Goal: Complete application form: Complete application form

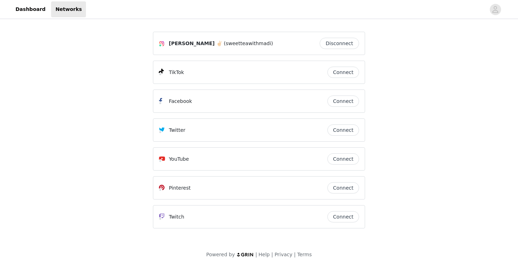
click at [342, 73] on button "Connect" at bounding box center [343, 72] width 32 height 11
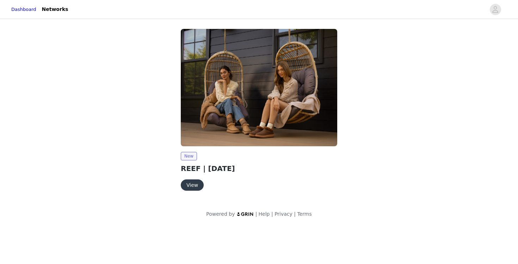
click at [193, 187] on button "View" at bounding box center [192, 184] width 23 height 11
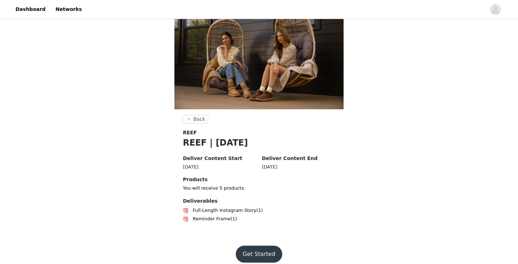
scroll to position [31, 0]
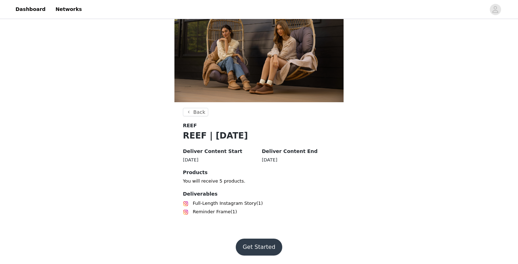
click at [260, 250] on button "Get Started" at bounding box center [259, 246] width 47 height 17
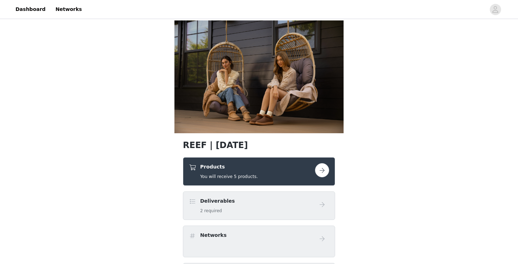
scroll to position [85, 0]
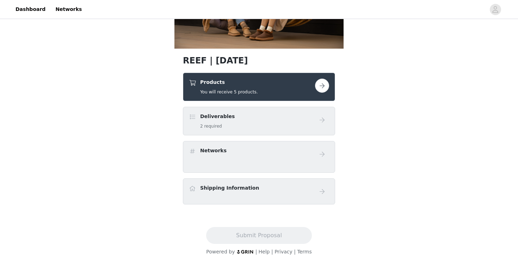
click at [257, 124] on div "Deliverables 2 required" at bounding box center [252, 121] width 126 height 17
click at [322, 84] on button "button" at bounding box center [322, 86] width 14 height 14
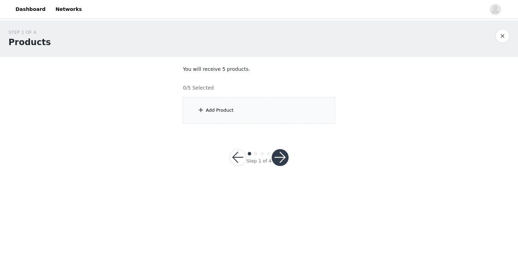
click at [224, 109] on div "Add Product" at bounding box center [220, 110] width 28 height 7
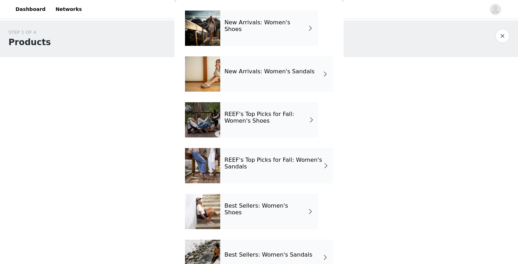
scroll to position [32, 0]
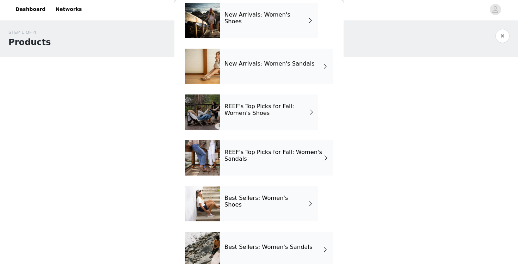
click at [288, 154] on h4 "REEF's Top Picks for Fall: Women's Sandals" at bounding box center [273, 155] width 99 height 13
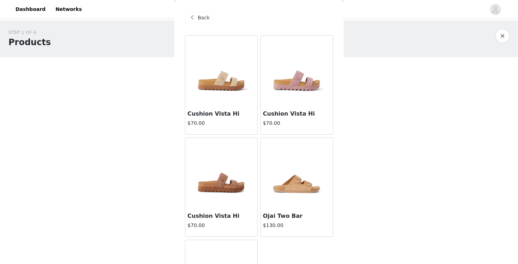
scroll to position [76, 0]
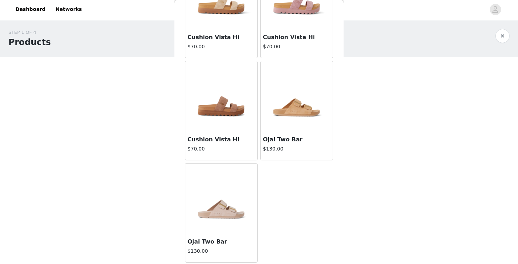
click at [205, 215] on img at bounding box center [221, 198] width 70 height 70
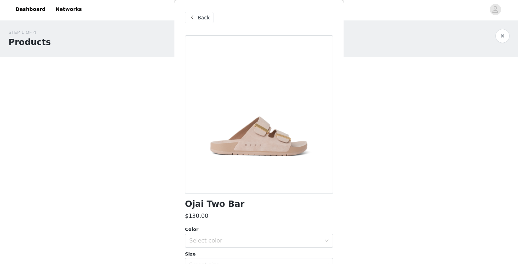
scroll to position [53, 0]
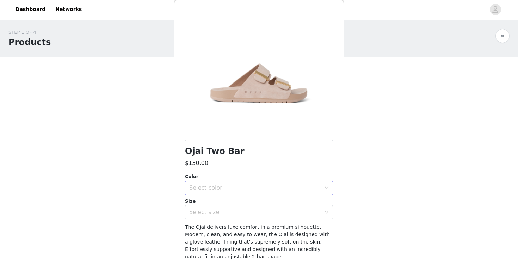
click at [233, 187] on div "Select color" at bounding box center [255, 187] width 132 height 7
click at [223, 201] on li "Warm Taupe" at bounding box center [259, 203] width 148 height 11
click at [215, 214] on div "Select size" at bounding box center [255, 211] width 132 height 7
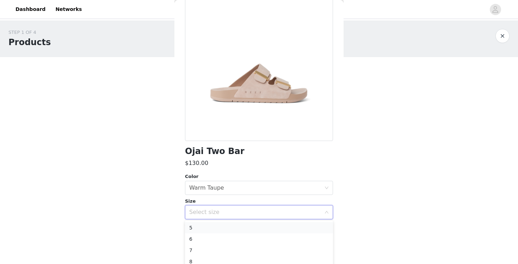
scroll to position [18, 0]
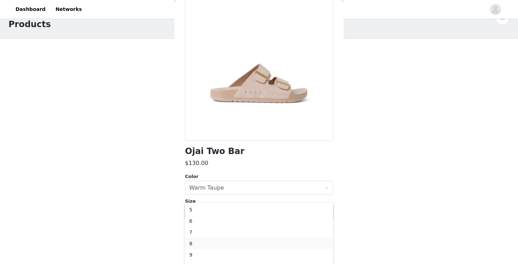
click at [208, 242] on li "8" at bounding box center [259, 243] width 148 height 11
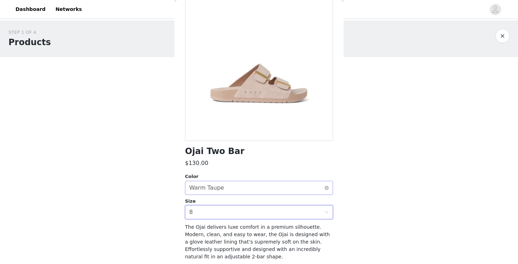
scroll to position [79, 0]
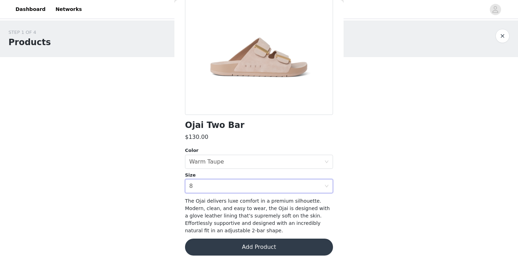
click at [252, 241] on button "Add Product" at bounding box center [259, 246] width 148 height 17
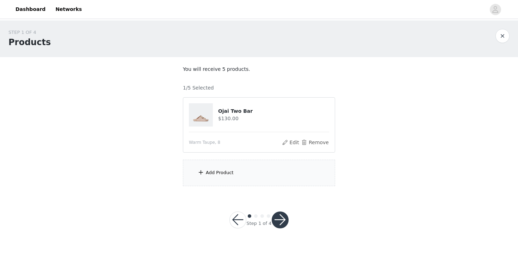
click at [245, 170] on div "Add Product" at bounding box center [259, 173] width 152 height 26
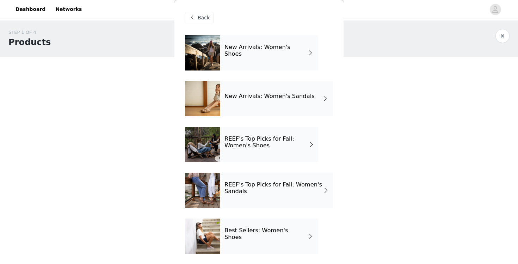
click at [437, 192] on div "STEP 1 OF 4 Products You will receive 5 products. 1/5 Selected Ojai Two Bar $13…" at bounding box center [259, 107] width 518 height 174
click at [199, 17] on span "Back" at bounding box center [204, 17] width 12 height 7
click at [192, 11] on div "Back" at bounding box center [259, 17] width 148 height 35
click at [193, 12] on div "Back" at bounding box center [199, 17] width 29 height 11
click at [198, 18] on span "Back" at bounding box center [204, 17] width 12 height 7
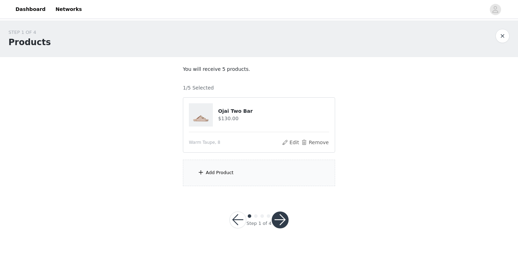
click at [279, 223] on button "button" at bounding box center [279, 219] width 17 height 17
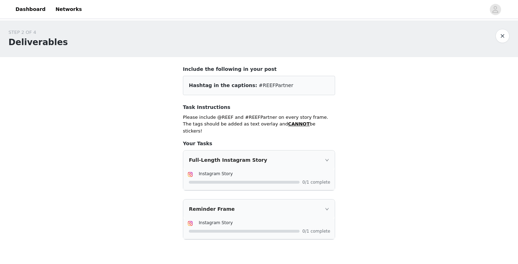
scroll to position [36, 0]
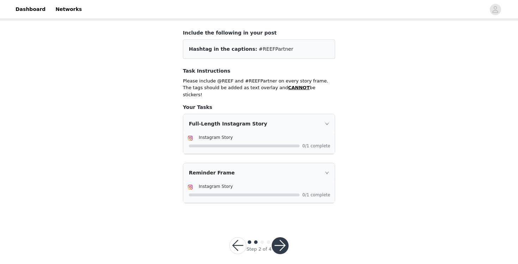
click at [236, 237] on button "button" at bounding box center [237, 245] width 17 height 17
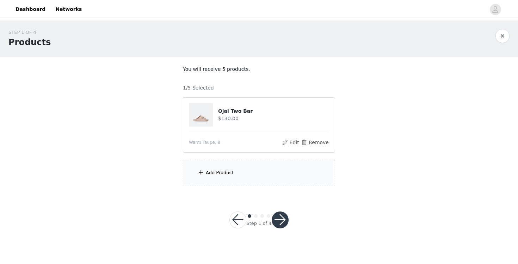
click at [212, 167] on div "Add Product" at bounding box center [259, 173] width 152 height 26
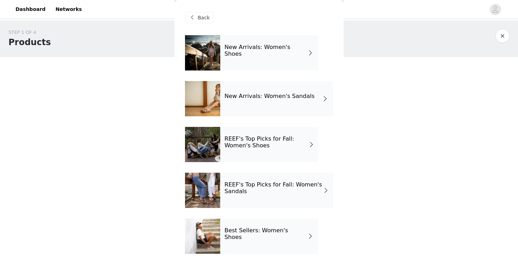
scroll to position [79, 0]
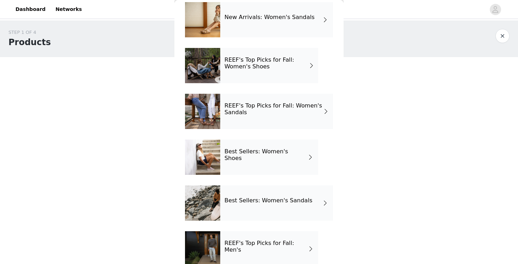
click at [252, 60] on h4 "REEF's Top Picks for Fall: Women's Shoes" at bounding box center [266, 63] width 85 height 13
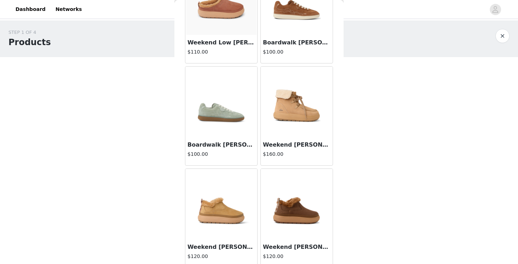
scroll to position [485, 0]
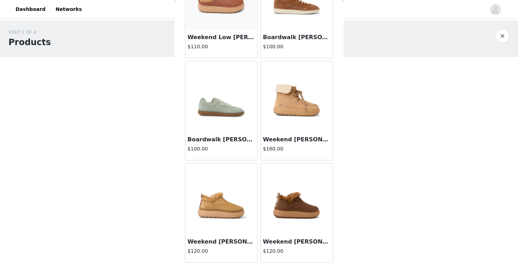
click at [218, 112] on img at bounding box center [221, 96] width 70 height 70
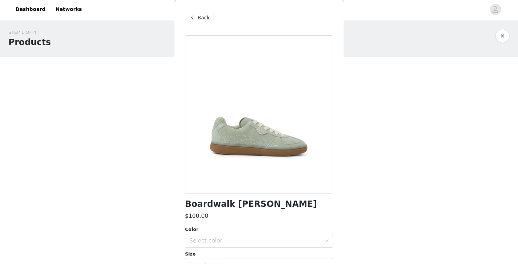
scroll to position [79, 0]
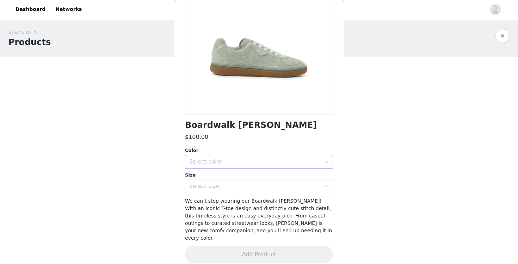
click at [226, 157] on div "Select color" at bounding box center [256, 161] width 135 height 13
click at [216, 180] on li "Desert Sage" at bounding box center [259, 176] width 148 height 11
click at [216, 188] on div "Select size" at bounding box center [255, 185] width 132 height 7
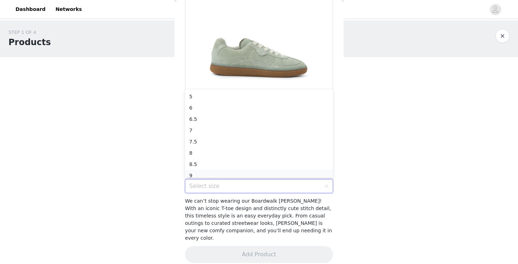
scroll to position [4, 0]
click at [223, 139] on li "7.5" at bounding box center [259, 137] width 148 height 11
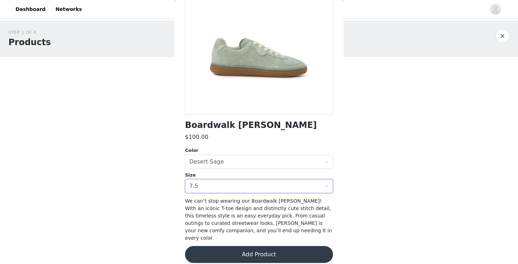
click at [245, 254] on button "Add Product" at bounding box center [259, 254] width 148 height 17
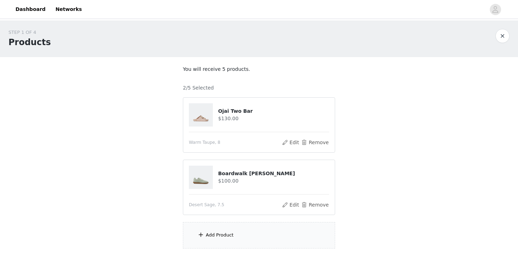
scroll to position [43, 0]
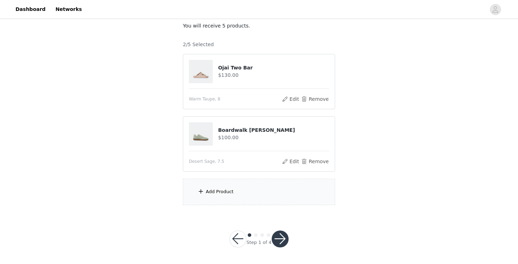
click at [249, 195] on div "Add Product" at bounding box center [259, 192] width 152 height 26
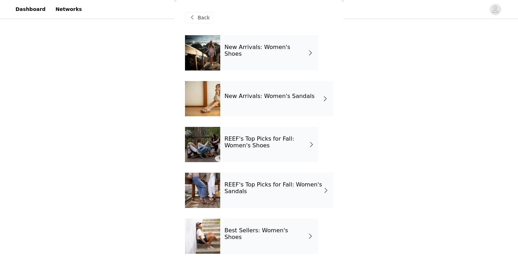
scroll to position [66, 0]
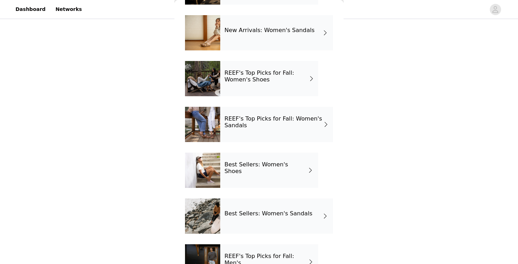
click at [248, 170] on h4 "Best Sellers: Women's Shoes" at bounding box center [265, 167] width 82 height 13
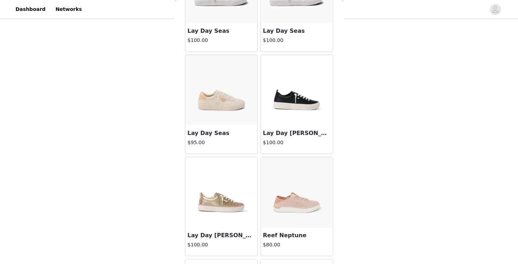
scroll to position [0, 0]
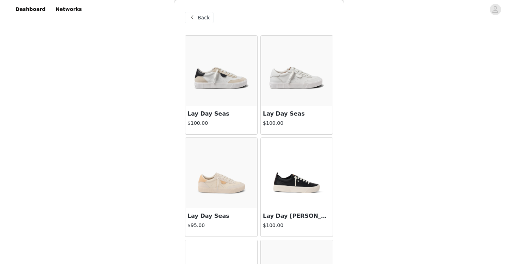
click at [198, 19] on span "Back" at bounding box center [204, 17] width 12 height 7
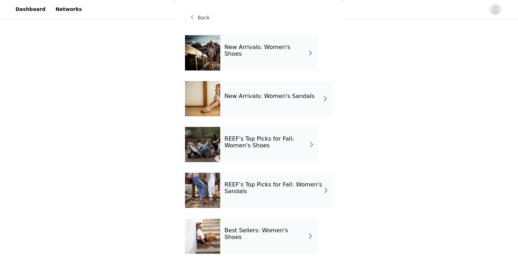
scroll to position [92, 0]
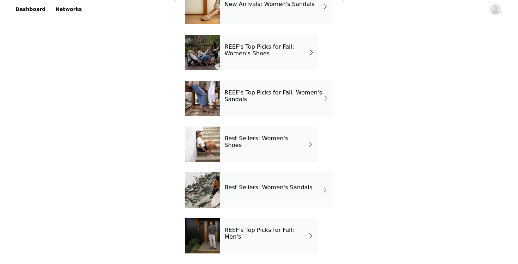
click at [273, 199] on div "Best Sellers: Women's Sandals" at bounding box center [276, 189] width 113 height 35
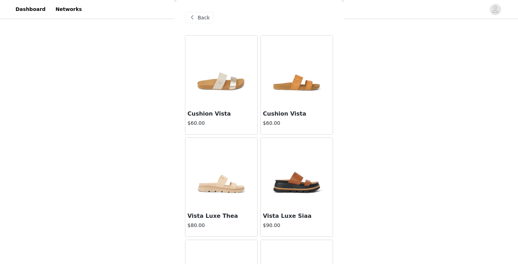
scroll to position [0, 0]
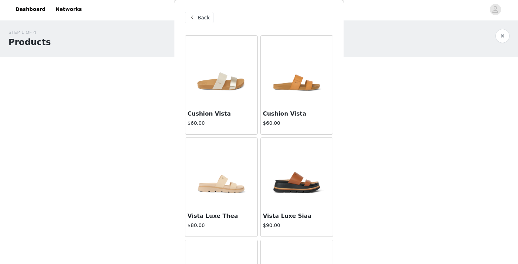
click at [199, 16] on span "Back" at bounding box center [204, 17] width 12 height 7
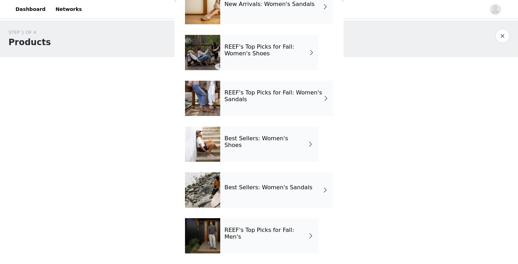
scroll to position [43, 0]
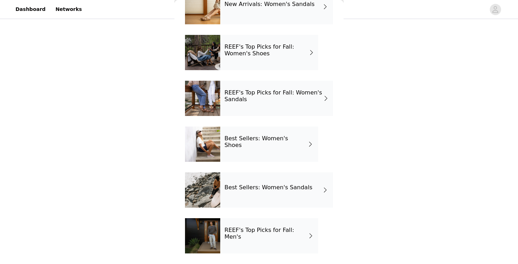
click at [253, 236] on h4 "REEF's Top Picks for Fall: Men's" at bounding box center [265, 233] width 83 height 13
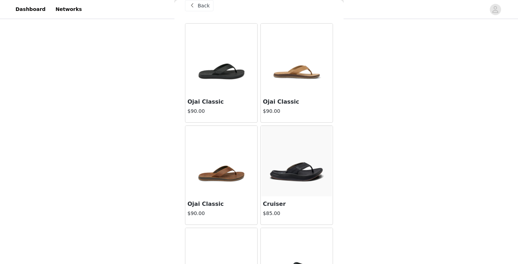
scroll to position [7, 0]
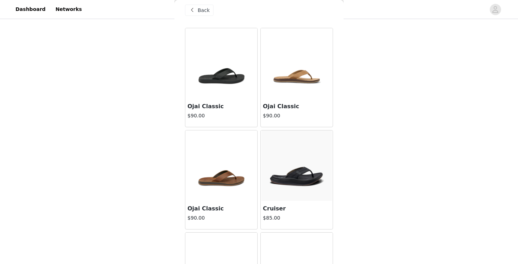
click at [199, 4] on div "Back" at bounding box center [259, 10] width 148 height 35
click at [201, 7] on span "Back" at bounding box center [204, 10] width 12 height 7
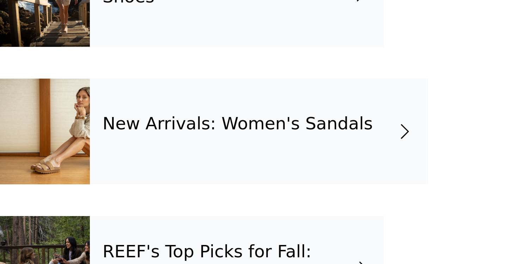
click at [271, 83] on div "New Arrivals: Women's Sandals" at bounding box center [276, 91] width 113 height 35
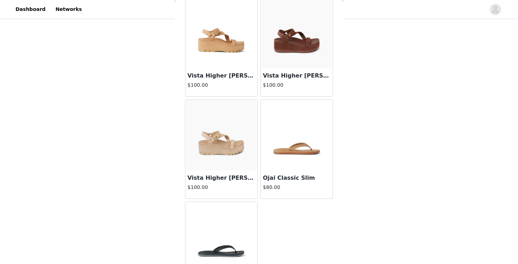
scroll to position [179, 0]
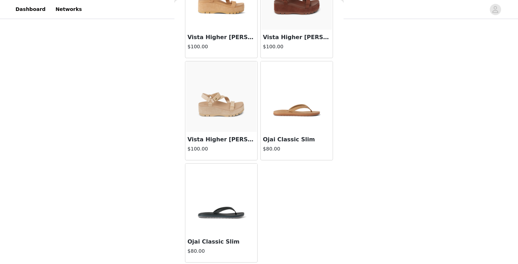
click at [304, 113] on img at bounding box center [296, 96] width 70 height 70
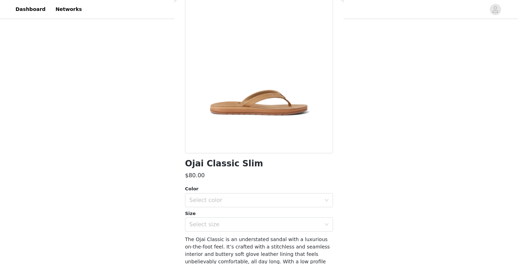
scroll to position [85, 0]
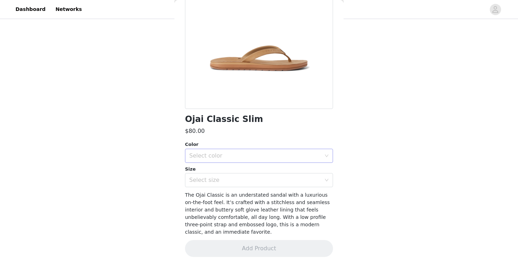
click at [221, 157] on div "Select color" at bounding box center [255, 155] width 132 height 7
click at [221, 175] on li "Starfish" at bounding box center [259, 170] width 148 height 11
click at [221, 183] on div "Select size" at bounding box center [256, 179] width 135 height 13
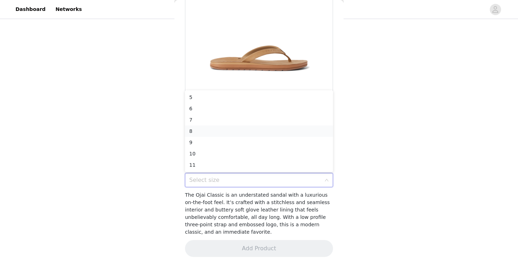
click at [214, 130] on li "8" at bounding box center [259, 130] width 148 height 11
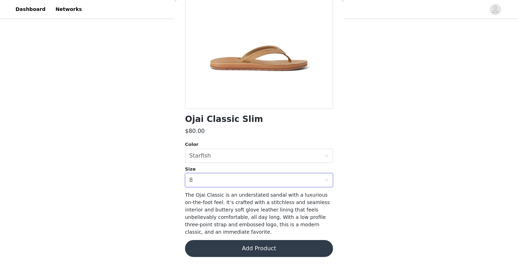
click at [268, 249] on button "Add Product" at bounding box center [259, 248] width 148 height 17
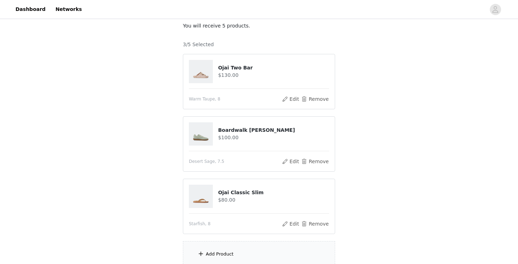
scroll to position [106, 0]
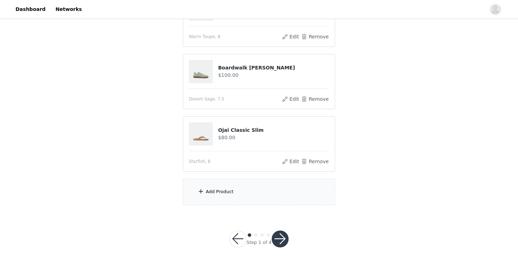
click at [246, 204] on div "Add Product" at bounding box center [259, 192] width 152 height 26
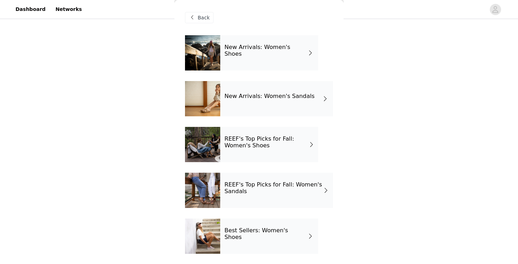
click at [267, 57] on div "New Arrivals: Women's Shoes" at bounding box center [269, 52] width 98 height 35
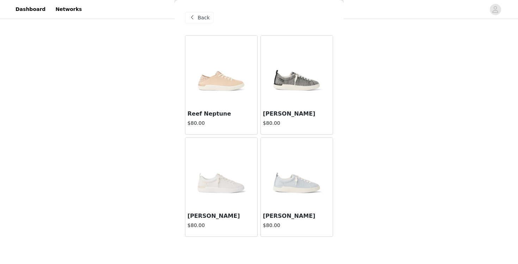
scroll to position [0, 0]
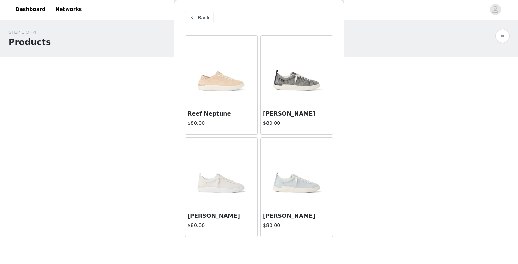
click at [196, 21] on div "Back" at bounding box center [199, 17] width 29 height 11
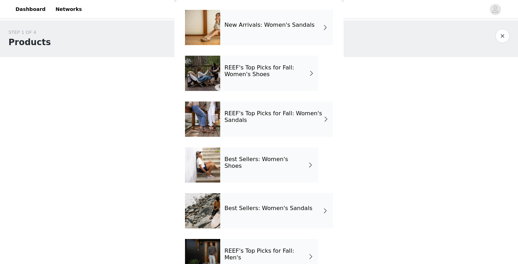
scroll to position [92, 0]
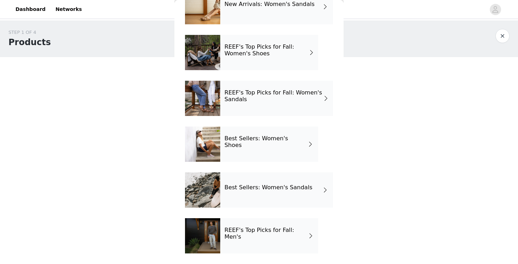
click at [263, 146] on div "Best Sellers: Women's Shoes" at bounding box center [269, 143] width 98 height 35
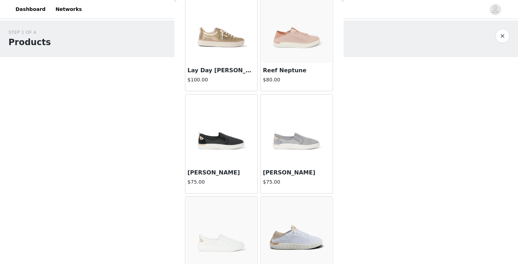
scroll to position [0, 0]
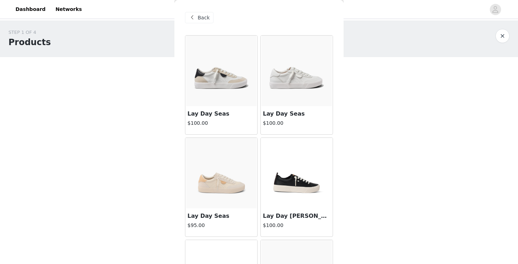
click at [202, 17] on span "Back" at bounding box center [204, 17] width 12 height 7
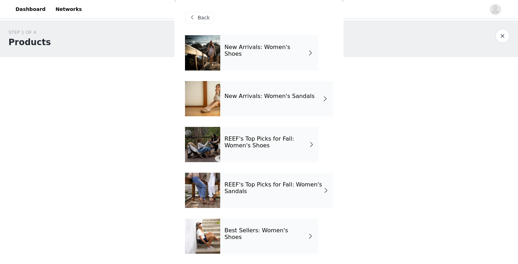
click at [270, 138] on h4 "REEF's Top Picks for Fall: Women's Shoes" at bounding box center [266, 142] width 85 height 13
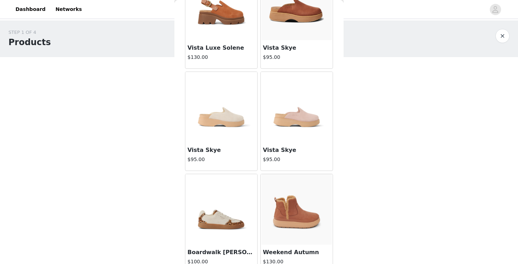
scroll to position [33, 0]
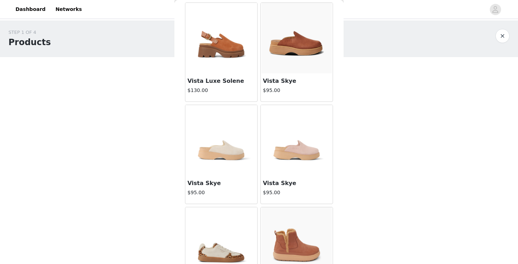
click at [215, 42] on img at bounding box center [221, 38] width 70 height 70
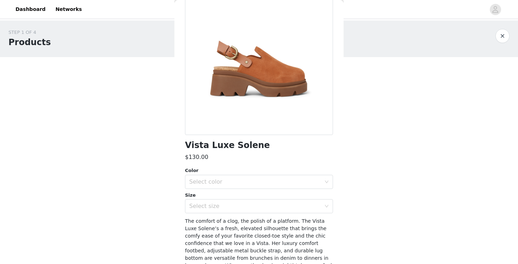
scroll to position [101, 0]
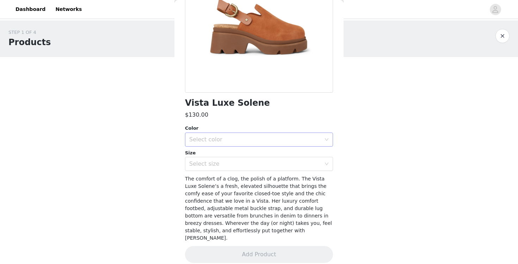
click at [217, 137] on div "Select color" at bounding box center [255, 139] width 132 height 7
click at [217, 157] on li "Brown" at bounding box center [259, 154] width 148 height 11
click at [218, 163] on div "Select size" at bounding box center [255, 163] width 132 height 7
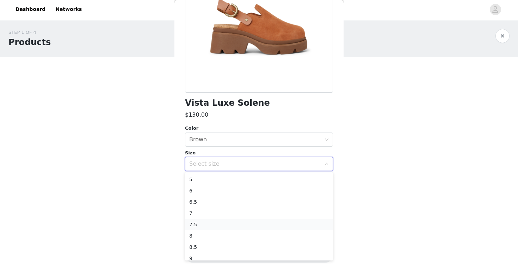
click at [212, 223] on li "7.5" at bounding box center [259, 224] width 148 height 11
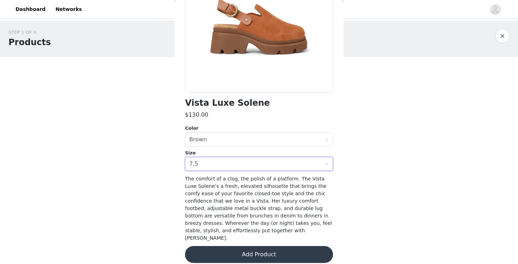
click at [237, 249] on button "Add Product" at bounding box center [259, 254] width 148 height 17
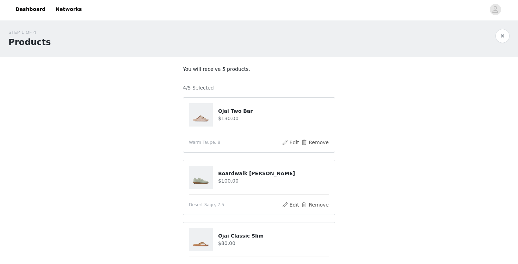
scroll to position [168, 0]
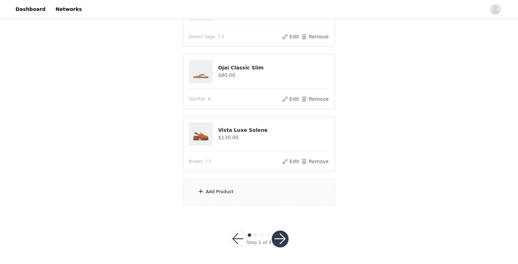
click at [225, 187] on div "Add Product" at bounding box center [259, 192] width 152 height 26
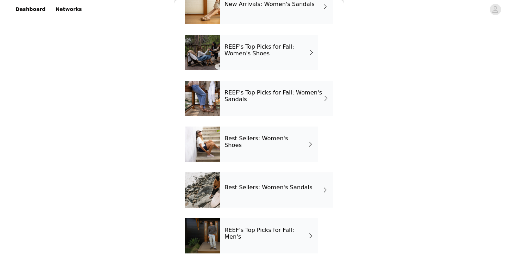
scroll to position [0, 0]
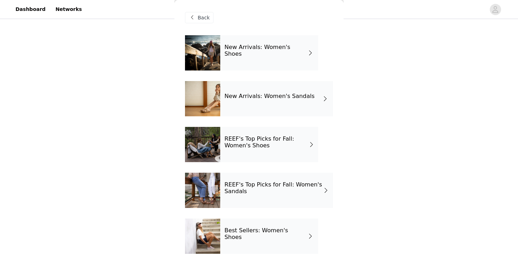
click at [269, 63] on div "New Arrivals: Women's Shoes" at bounding box center [269, 52] width 98 height 35
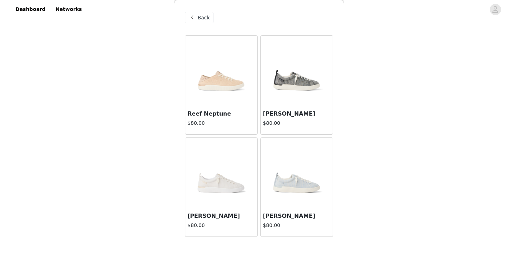
click at [202, 15] on span "Back" at bounding box center [204, 17] width 12 height 7
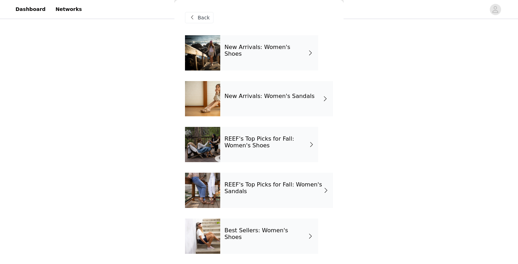
click at [257, 107] on div "New Arrivals: Women's Sandals" at bounding box center [276, 98] width 113 height 35
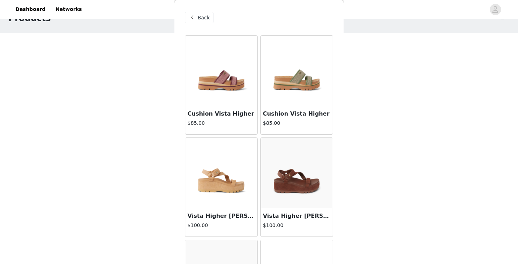
scroll to position [23, 0]
click at [200, 17] on span "Back" at bounding box center [204, 17] width 12 height 7
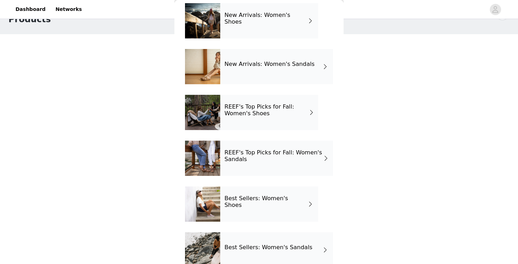
scroll to position [64, 0]
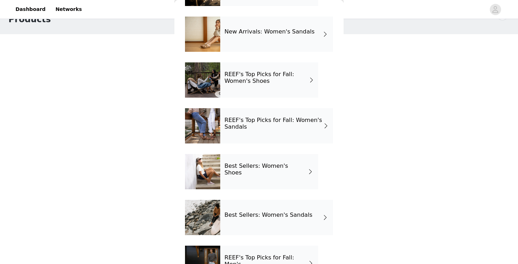
click at [243, 78] on h4 "REEF's Top Picks for Fall: Women's Shoes" at bounding box center [266, 77] width 85 height 13
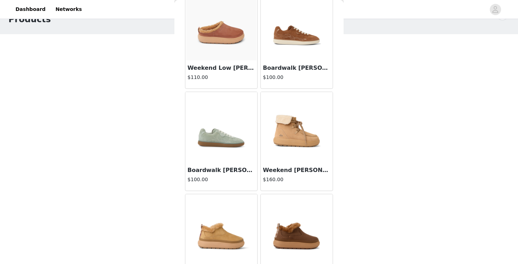
scroll to position [485, 0]
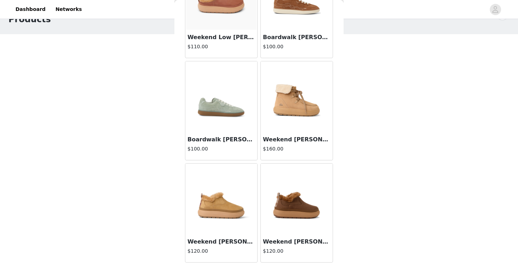
click at [301, 105] on img at bounding box center [296, 96] width 70 height 70
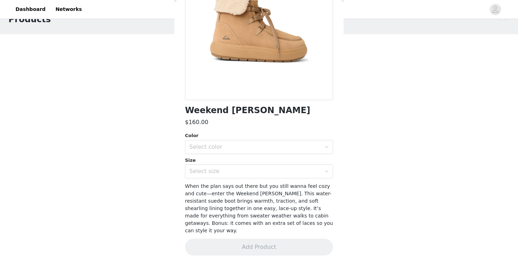
scroll to position [0, 0]
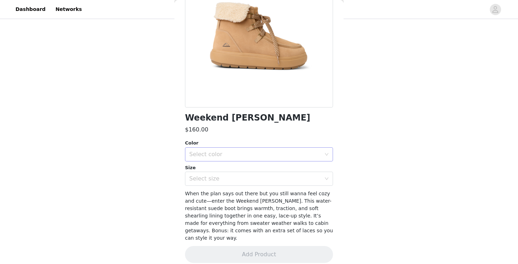
click at [276, 156] on div "Select color" at bounding box center [255, 154] width 132 height 7
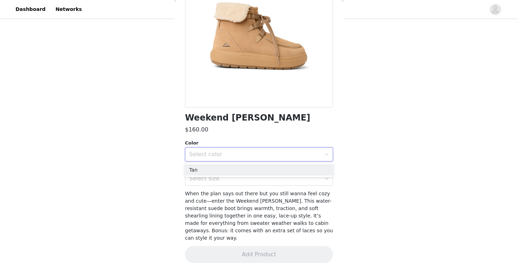
click at [272, 175] on ul "Tan" at bounding box center [259, 170] width 148 height 14
click at [272, 173] on li "Tan" at bounding box center [259, 169] width 148 height 11
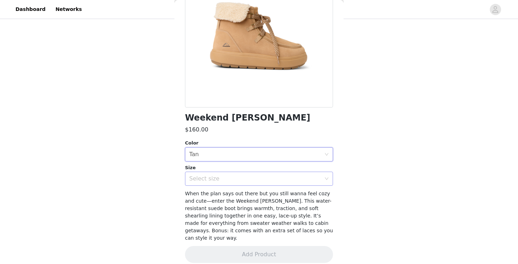
click at [270, 181] on div "Select size" at bounding box center [255, 178] width 132 height 7
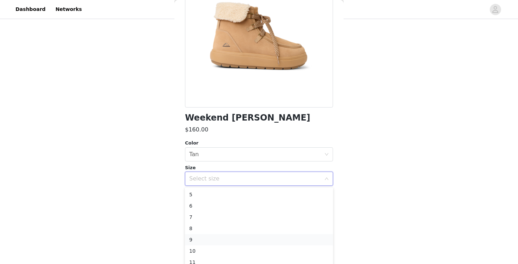
click at [249, 238] on li "9" at bounding box center [259, 239] width 148 height 11
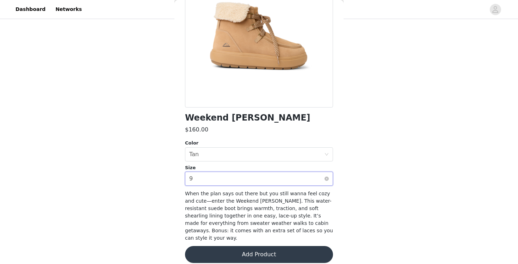
click at [245, 181] on div "Select size 9" at bounding box center [256, 178] width 135 height 13
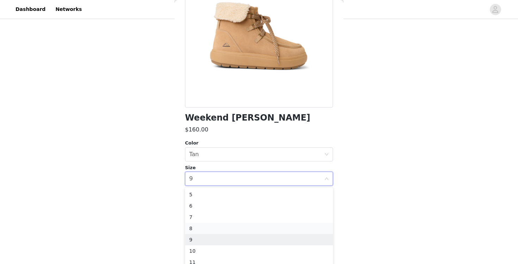
click at [226, 231] on li "8" at bounding box center [259, 228] width 148 height 11
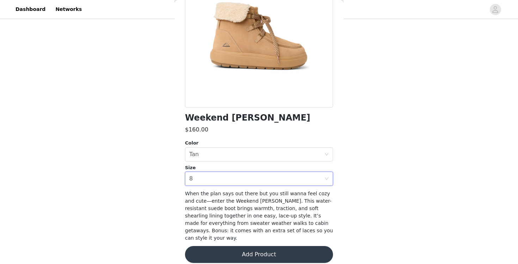
click at [242, 246] on button "Add Product" at bounding box center [259, 254] width 148 height 17
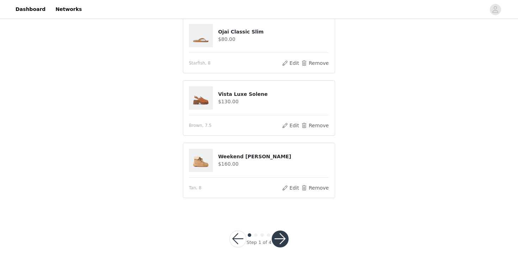
click at [279, 239] on button "button" at bounding box center [279, 238] width 17 height 17
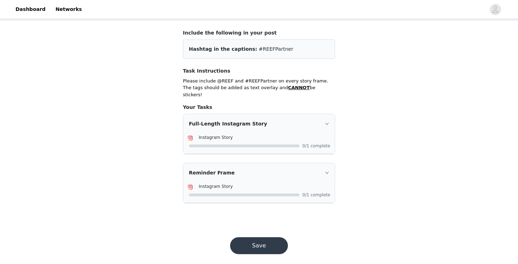
click at [260, 242] on button "Save" at bounding box center [259, 245] width 58 height 17
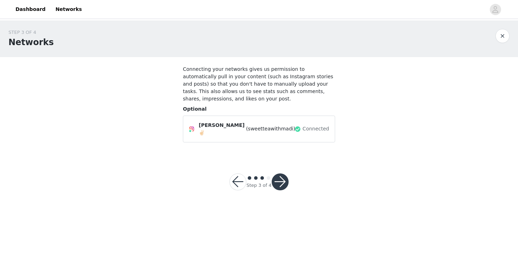
click at [280, 175] on button "button" at bounding box center [279, 181] width 17 height 17
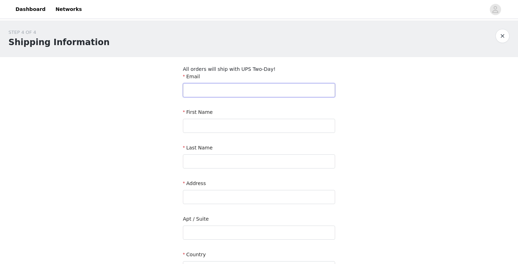
click at [261, 86] on input "text" at bounding box center [259, 90] width 152 height 14
type input "[EMAIL_ADDRESS][DOMAIN_NAME]"
type input "madison"
type input "[PERSON_NAME]"
type input "[STREET_ADDRESS][PERSON_NAME]"
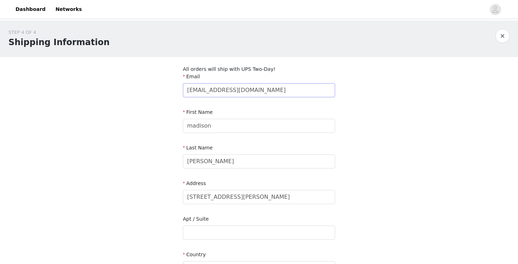
type input "[GEOGRAPHIC_DATA]"
type input "33606"
type input "4077199170"
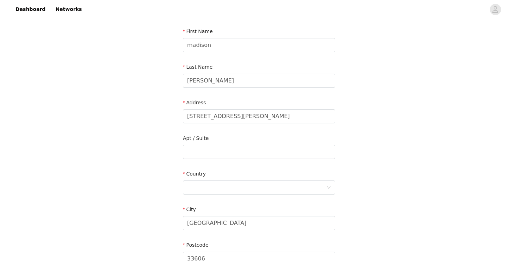
scroll to position [167, 0]
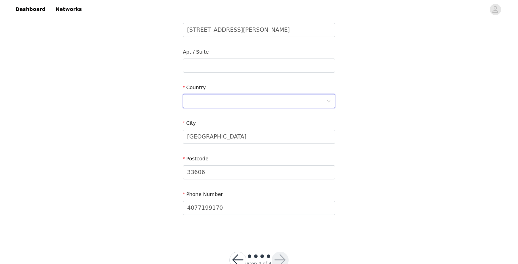
click at [256, 105] on div at bounding box center [256, 100] width 139 height 13
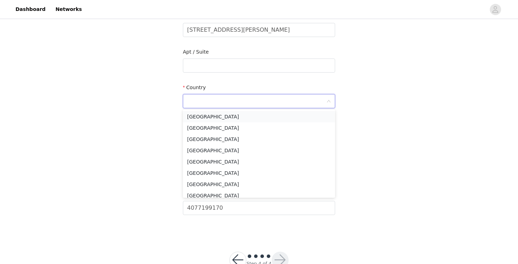
click at [246, 120] on li "[GEOGRAPHIC_DATA]" at bounding box center [259, 116] width 152 height 11
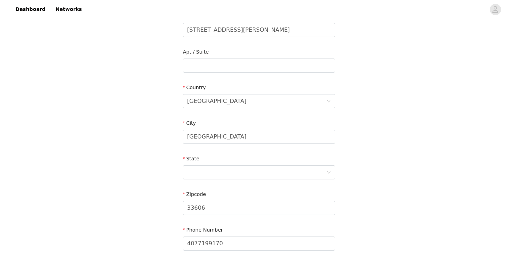
scroll to position [224, 0]
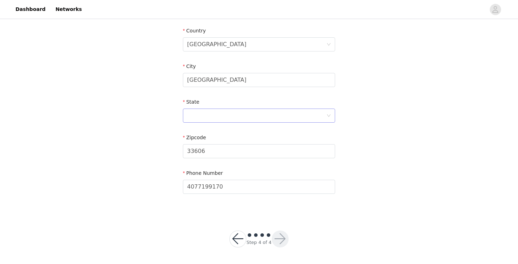
click at [235, 117] on div at bounding box center [256, 115] width 139 height 13
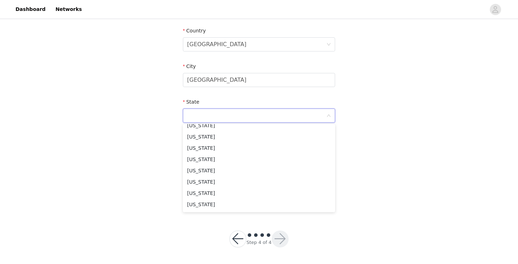
scroll to position [116, 0]
click at [223, 171] on li "[US_STATE]" at bounding box center [259, 172] width 152 height 11
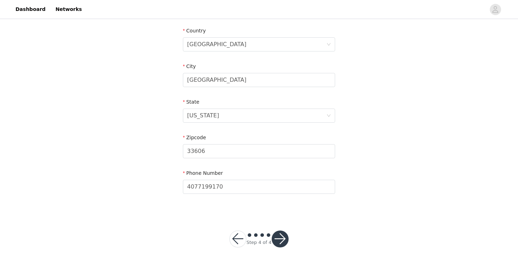
click at [275, 243] on button "button" at bounding box center [279, 238] width 17 height 17
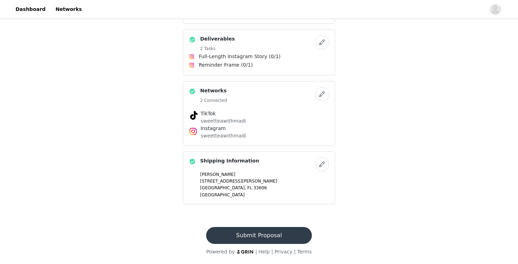
click at [255, 233] on button "Submit Proposal" at bounding box center [258, 235] width 105 height 17
